Goal: Communication & Community: Answer question/provide support

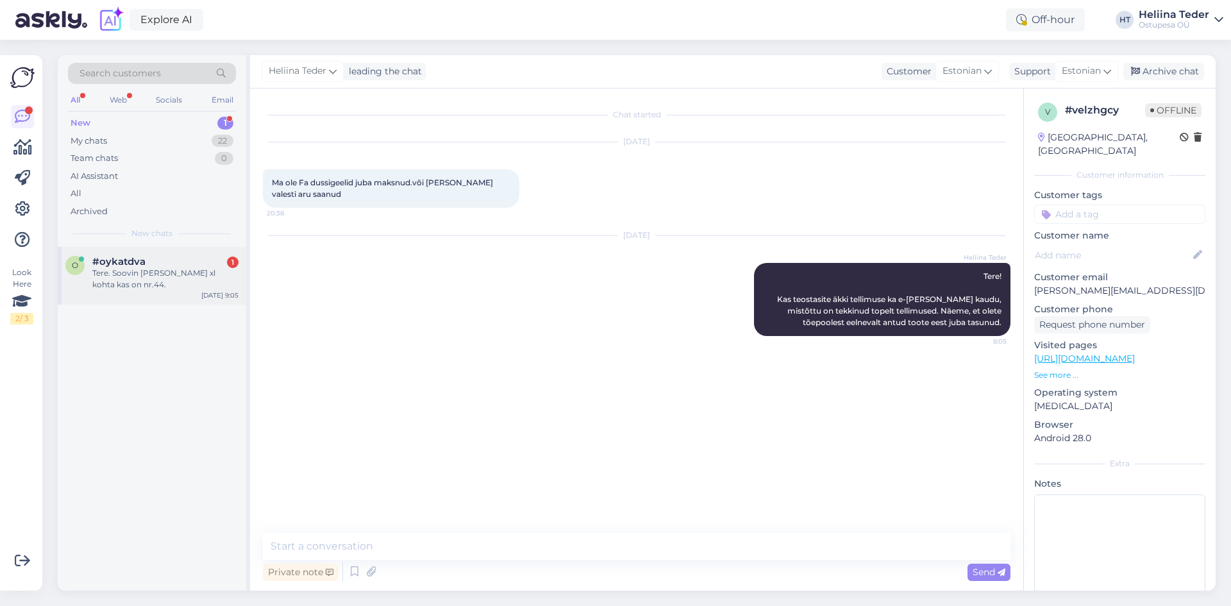
click at [198, 261] on div "#oykatdva 1" at bounding box center [165, 262] width 146 height 12
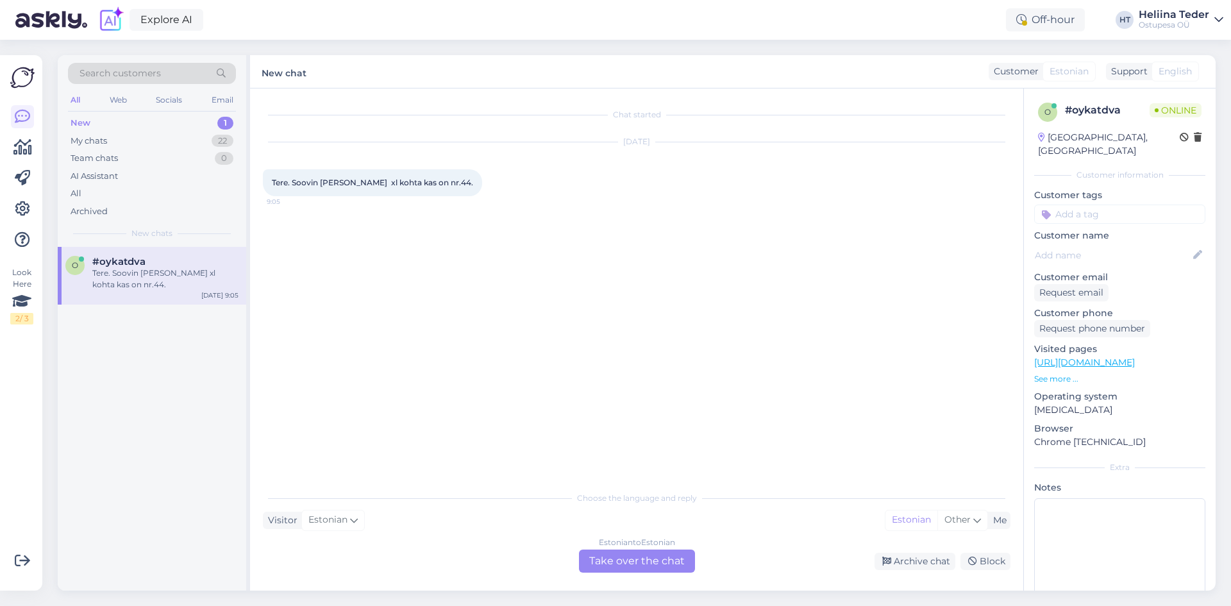
click at [1135, 357] on link "[URL][DOMAIN_NAME]" at bounding box center [1084, 363] width 101 height 12
click at [587, 570] on div "Estonian to Estonian Take over the chat" at bounding box center [637, 561] width 116 height 23
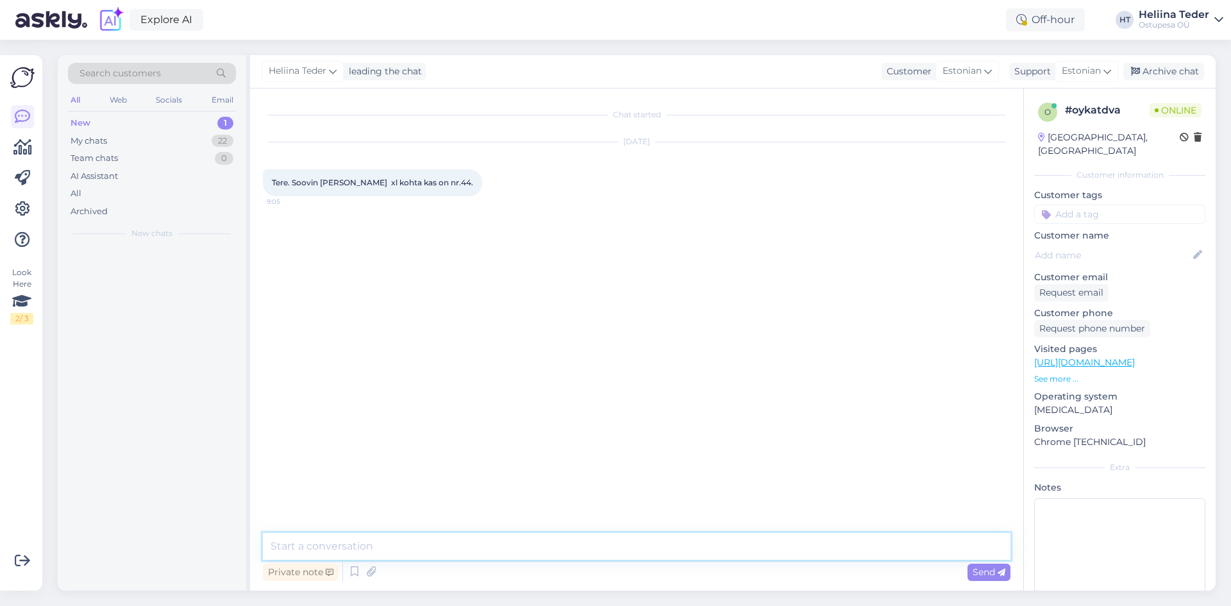
click at [579, 543] on textarea at bounding box center [637, 546] width 748 height 27
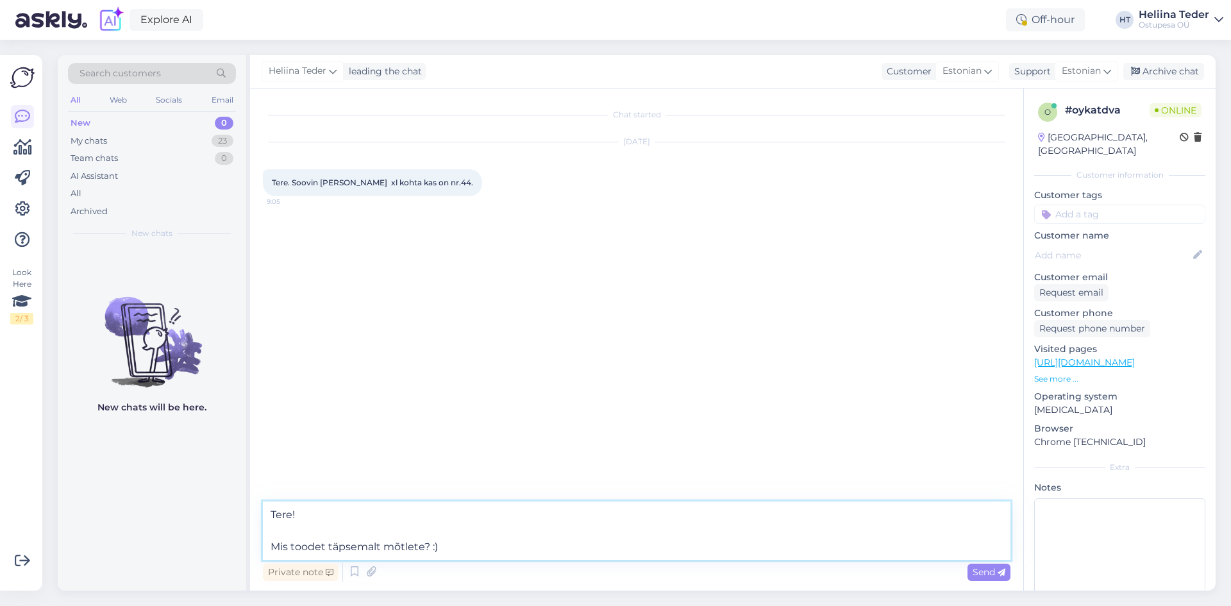
type textarea "Tere! Mis toodet täpsemalt mõtlete? :)"
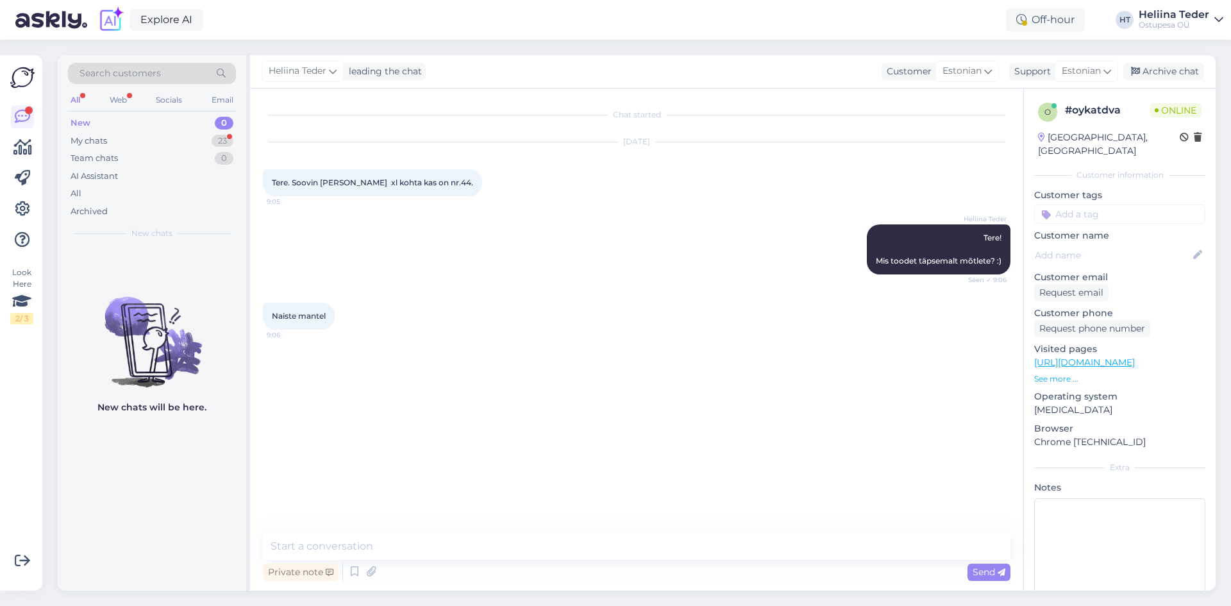
click at [1100, 357] on link "[URL][DOMAIN_NAME]" at bounding box center [1084, 363] width 101 height 12
click at [366, 549] on textarea at bounding box center [637, 546] width 748 height 27
paste textarea "[URL][DOMAIN_NAME]"
type textarea "Kas mõtlete seda toodet: [URL][DOMAIN_NAME]"
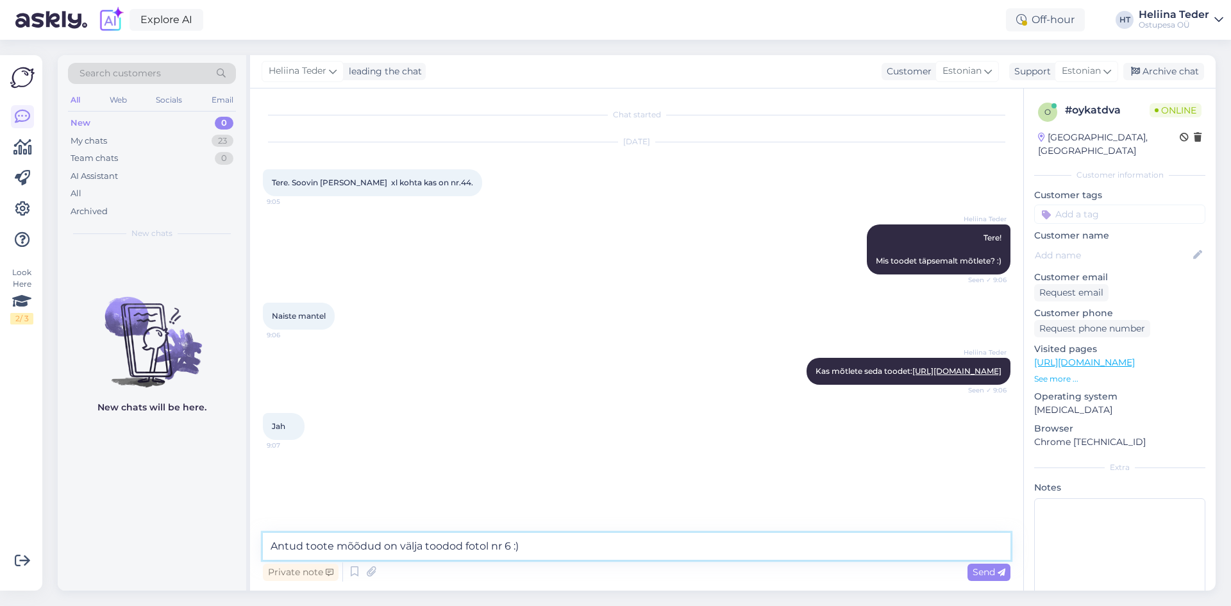
type textarea "Antud toote mõõdud on välja toodod fotol nr 6 :)"
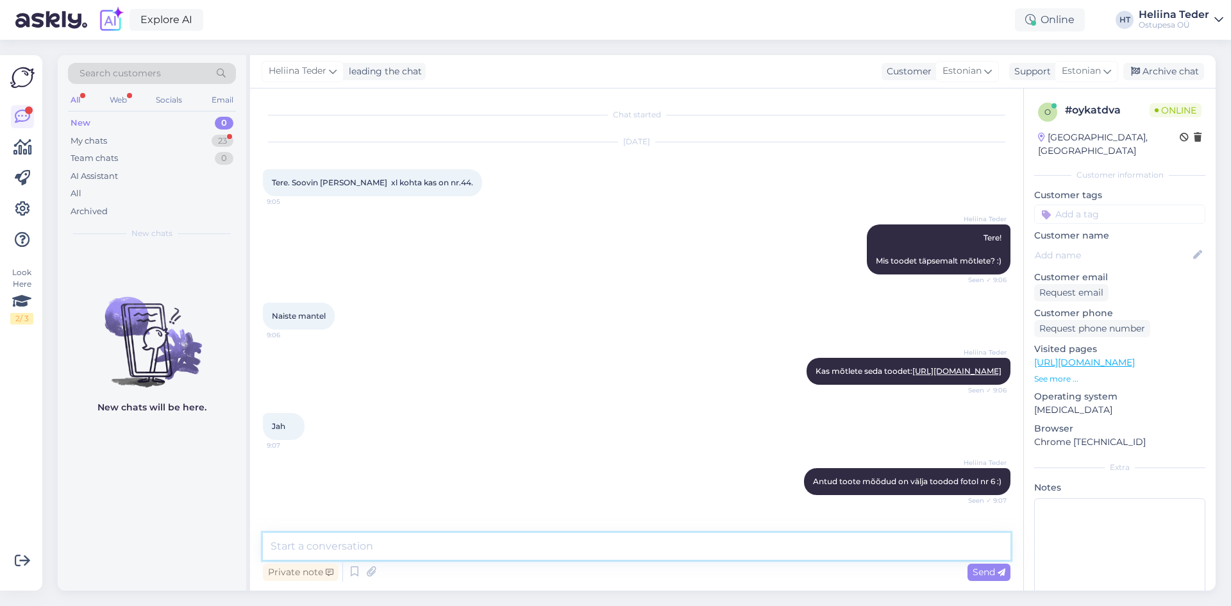
scroll to position [55, 0]
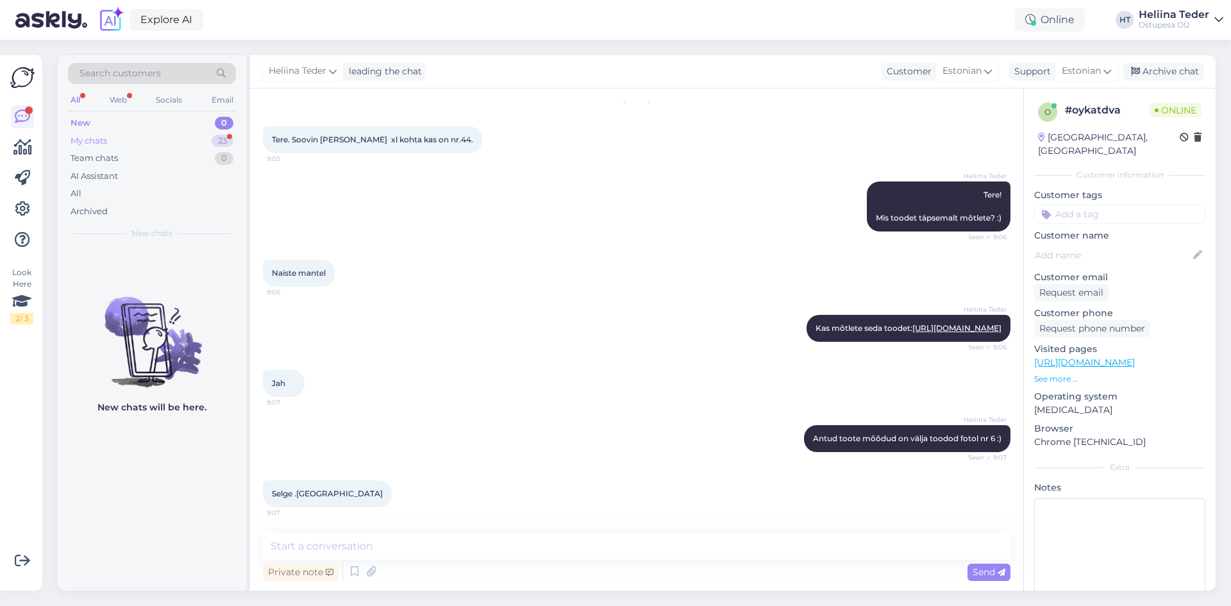
click at [115, 146] on div "My chats 23" at bounding box center [152, 141] width 168 height 18
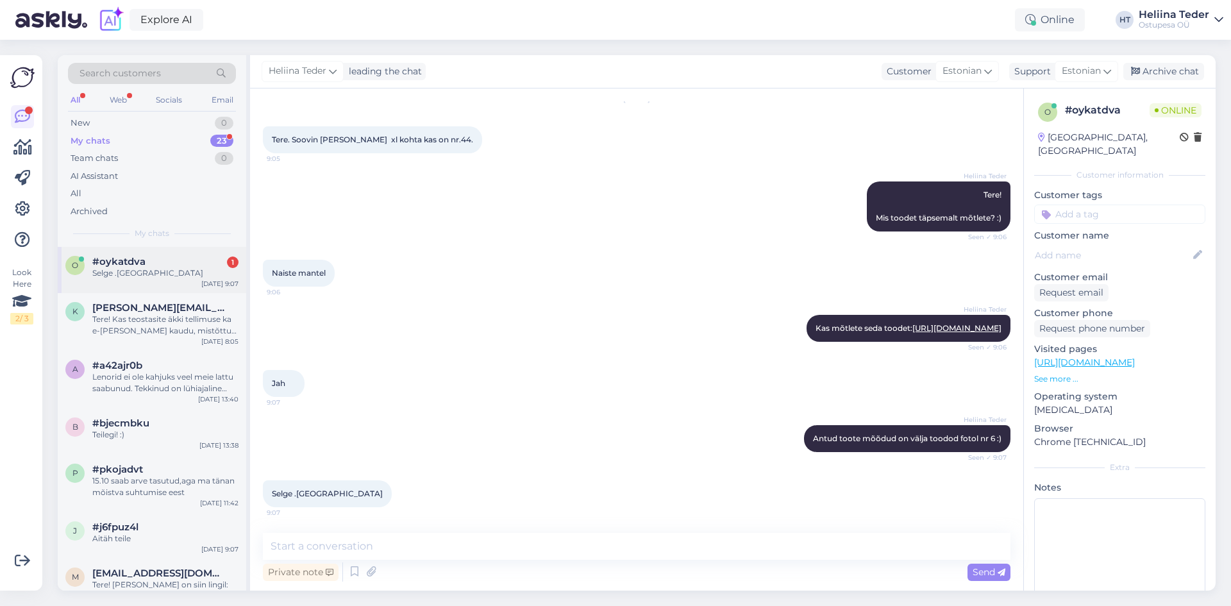
click at [162, 271] on div "Selge .[GEOGRAPHIC_DATA]" at bounding box center [165, 273] width 146 height 12
click at [114, 116] on div "New 1" at bounding box center [152, 123] width 168 height 18
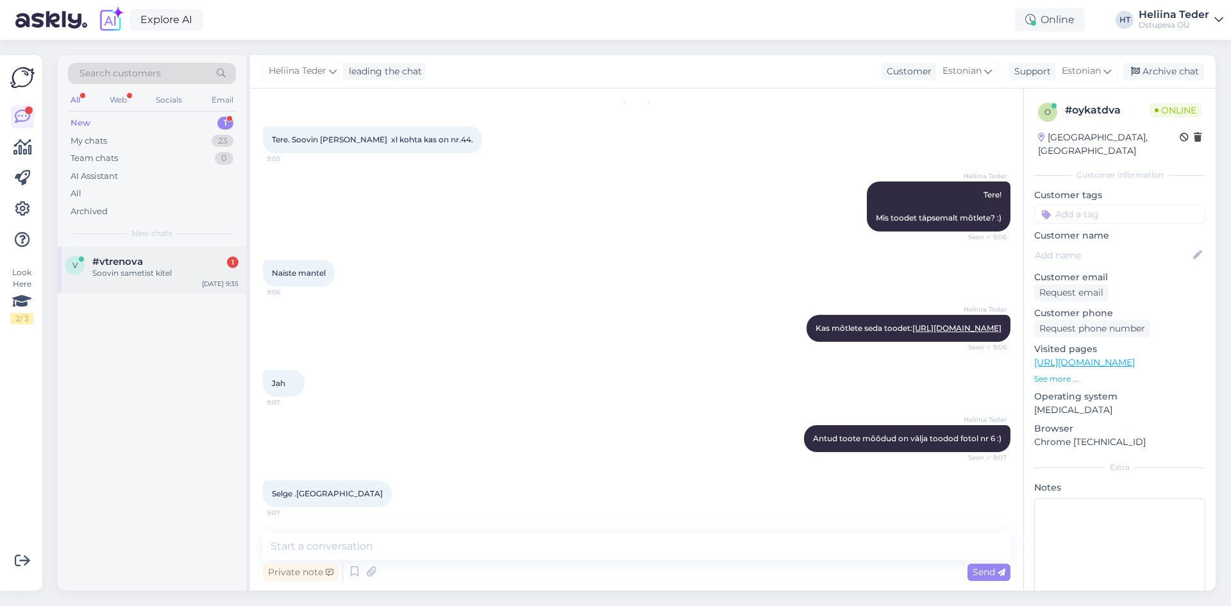
click at [128, 265] on span "#vtrenova" at bounding box center [117, 262] width 51 height 12
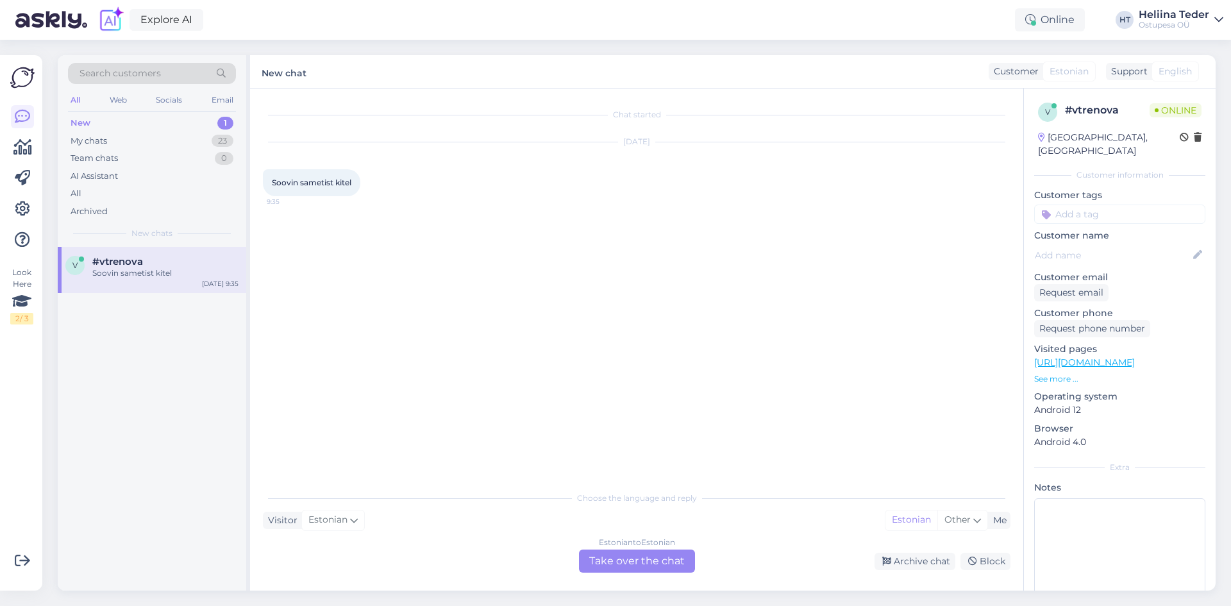
scroll to position [0, 0]
click at [639, 555] on div "Estonian to Estonian Take over the chat" at bounding box center [637, 561] width 116 height 23
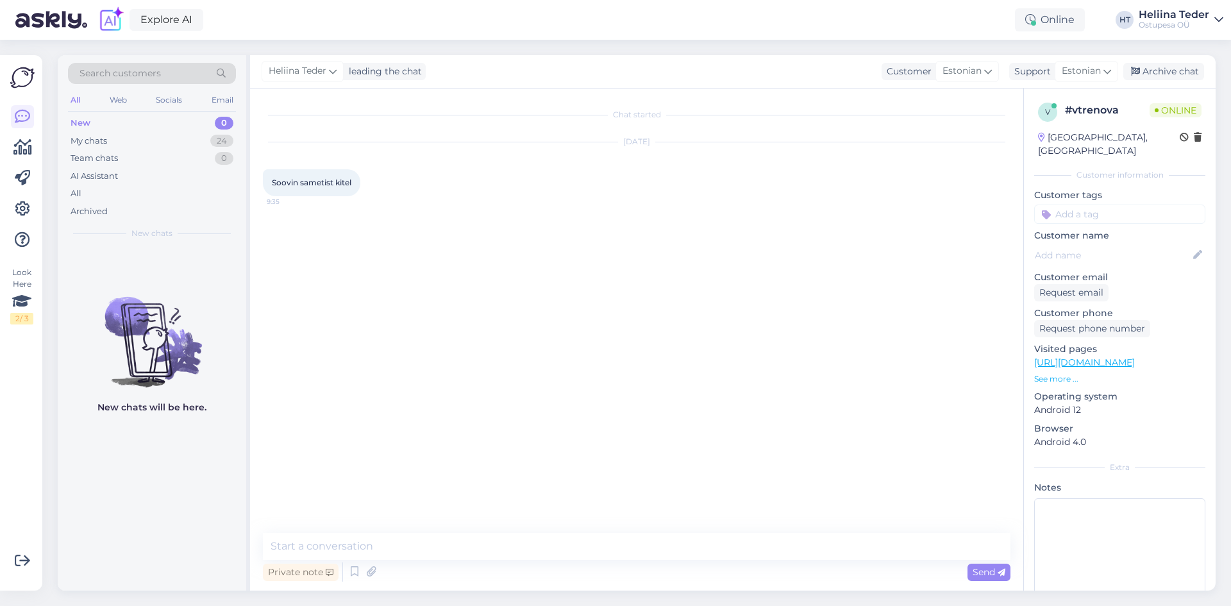
click at [1135, 357] on link "[URL][DOMAIN_NAME]" at bounding box center [1084, 363] width 101 height 12
click at [323, 536] on textarea at bounding box center [637, 546] width 748 height 27
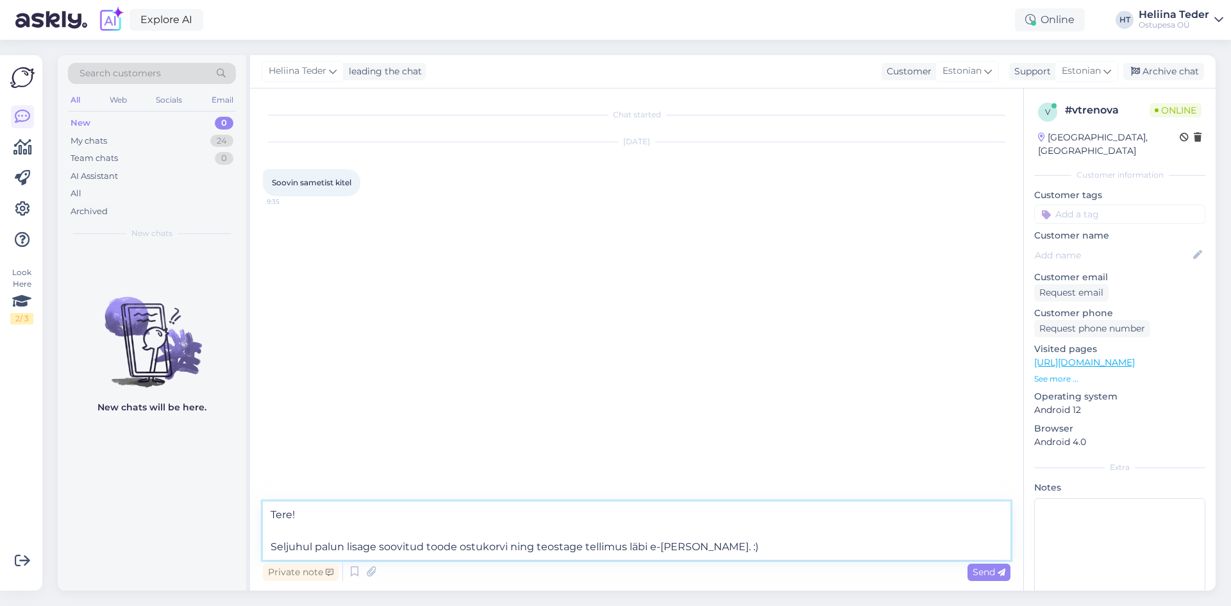
type textarea "Tere! Seljuhul palun lisage soovitud toode ostukorvi ning teostage tellimus läb…"
